Goal: Information Seeking & Learning: Compare options

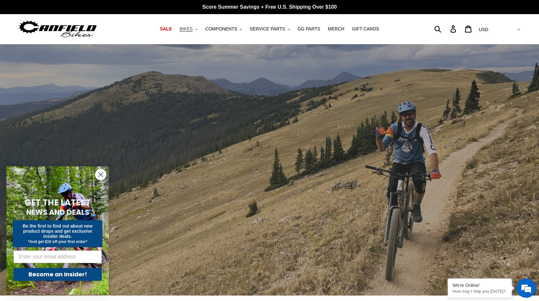
click at [199, 31] on button "BIKES .cls-1{fill:#231f20}" at bounding box center [188, 29] width 24 height 9
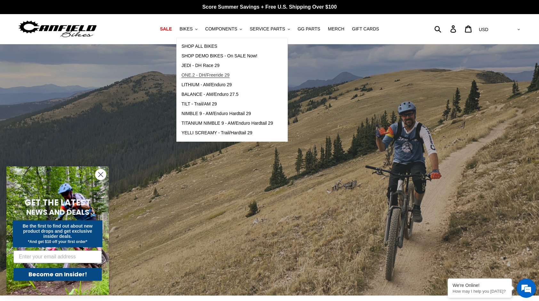
click at [215, 76] on span "ONE.2 - DH/Freeride 29" at bounding box center [206, 74] width 48 height 5
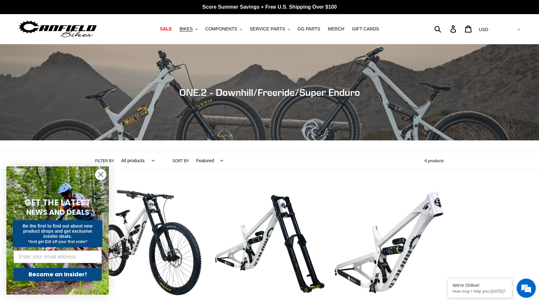
click at [100, 176] on circle "Close dialog" at bounding box center [100, 174] width 11 height 11
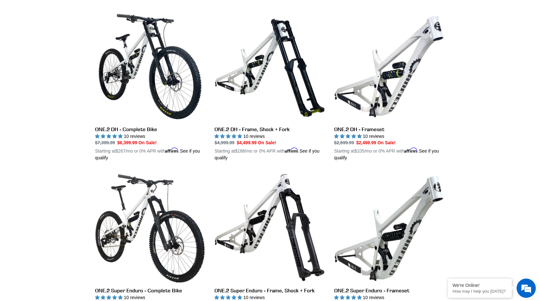
scroll to position [149, 0]
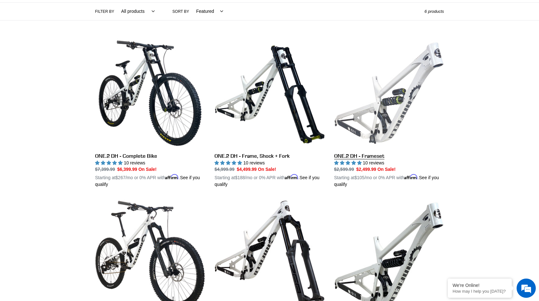
click at [399, 103] on link "ONE.2 DH - Frameset" at bounding box center [389, 113] width 110 height 150
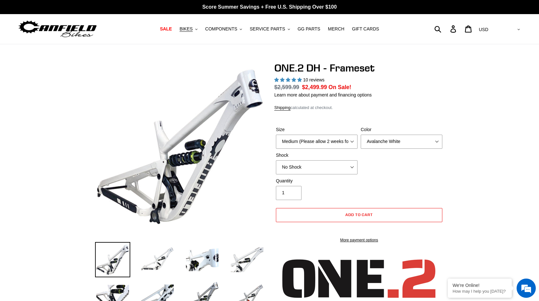
select select "highest-rating"
click at [383, 145] on select "Avalanche White Bentonite Grey" at bounding box center [402, 142] width 82 height 14
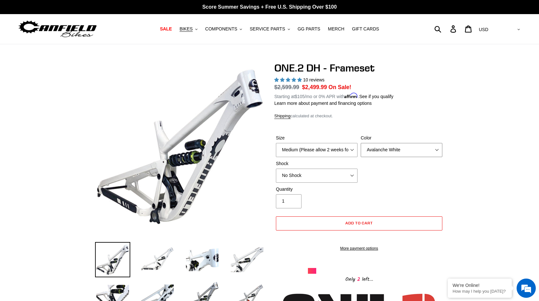
select select "Bentonite Grey"
click at [361, 143] on select "Avalanche White Bentonite Grey" at bounding box center [402, 150] width 82 height 14
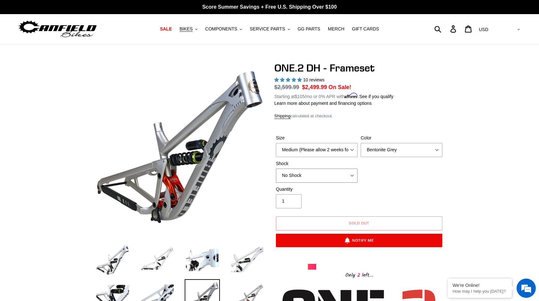
click at [352, 177] on select "No Shock Fox DHX2 Coil RockShox Vivid Coil EXT Storia LOK V3 (Custom Order)" at bounding box center [317, 175] width 82 height 14
select select "RockShox Vivid Coil"
click at [276, 168] on select "No Shock Fox DHX2 Coil RockShox Vivid Coil EXT Storia LOK V3 (Custom Order)" at bounding box center [317, 175] width 82 height 14
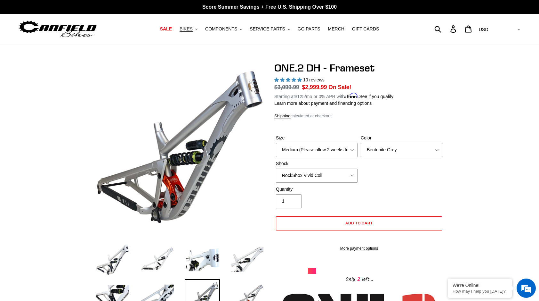
click at [198, 29] on icon ".cls-1{fill:#231f20}" at bounding box center [196, 29] width 2 height 2
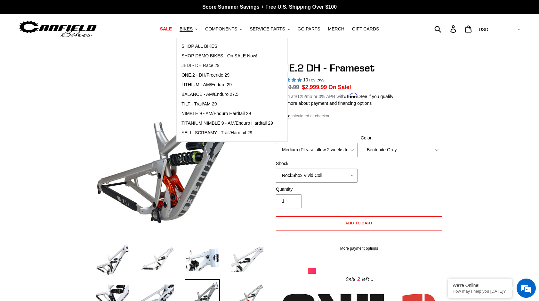
click at [207, 65] on span "JEDI - DH Race 29" at bounding box center [201, 65] width 38 height 5
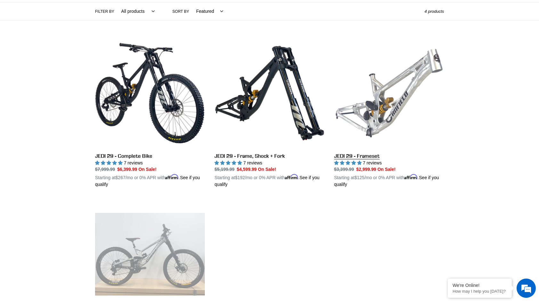
click at [370, 109] on link "JEDI 29 - Frameset" at bounding box center [389, 113] width 110 height 150
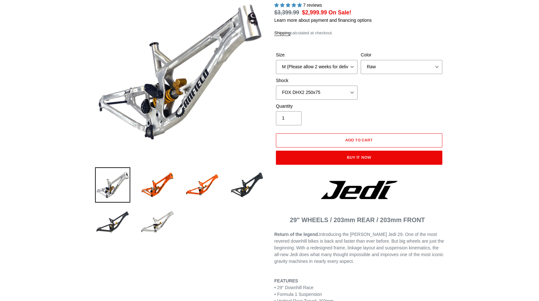
scroll to position [75, 0]
select select "highest-rating"
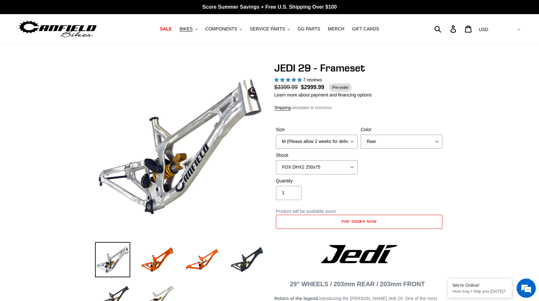
scroll to position [0, 0]
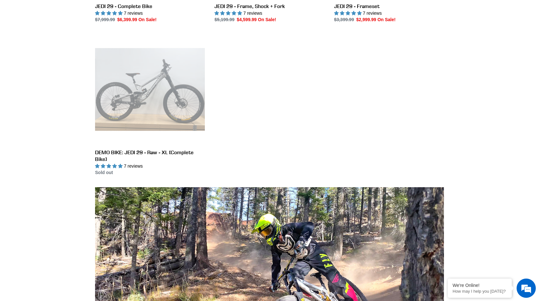
scroll to position [224, 0]
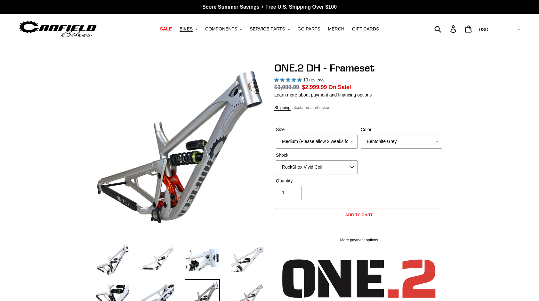
scroll to position [299, 0]
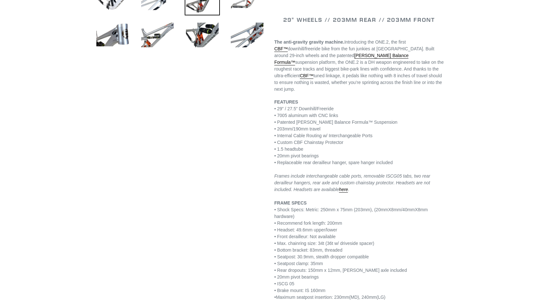
select select "highest-rating"
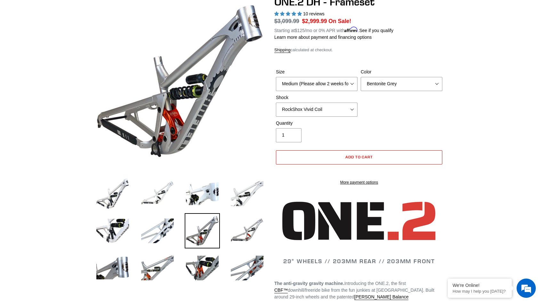
scroll to position [0, 0]
